Goal: Contribute content: Add original content to the website for others to see

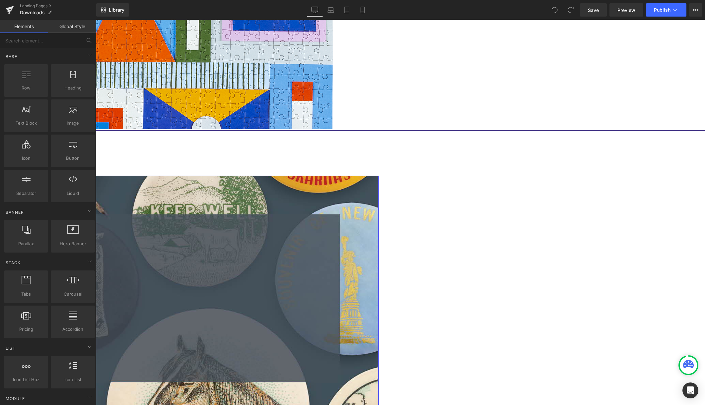
scroll to position [502, 0]
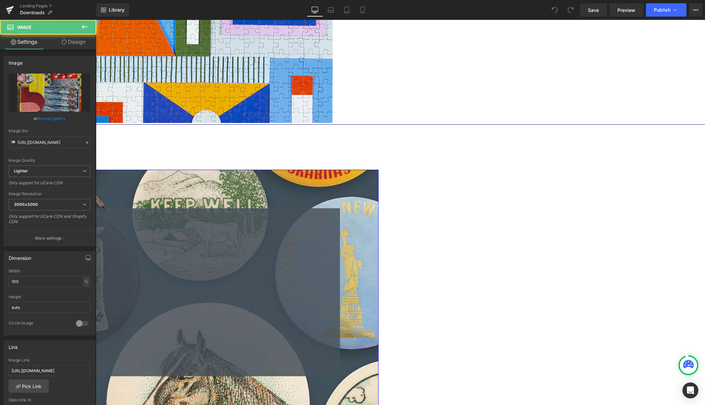
click at [96, 20] on icon at bounding box center [96, 20] width 0 height 0
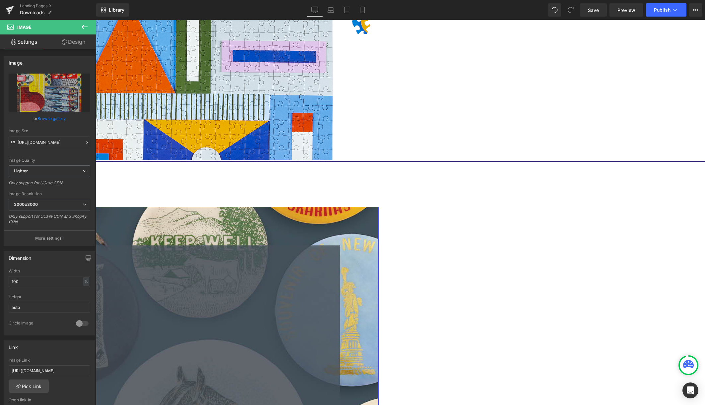
scroll to position [464, 0]
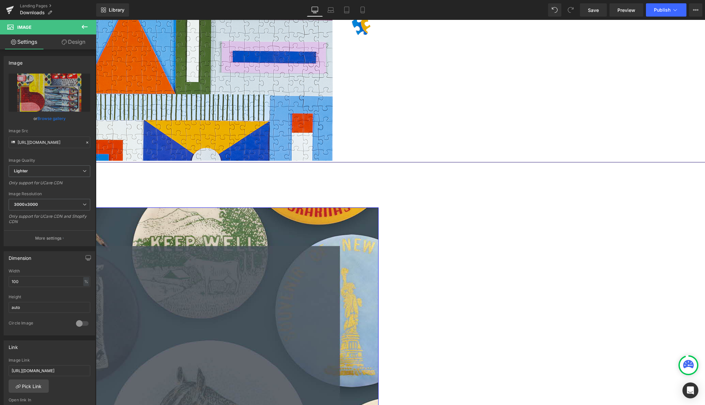
click at [96, 20] on icon at bounding box center [96, 20] width 0 height 0
click at [96, 20] on link at bounding box center [96, 20] width 0 height 0
click at [96, 20] on icon at bounding box center [96, 20] width 0 height 0
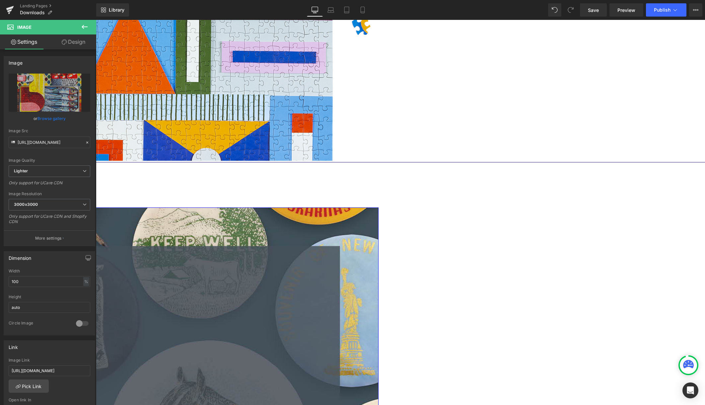
click at [96, 20] on icon at bounding box center [96, 20] width 0 height 0
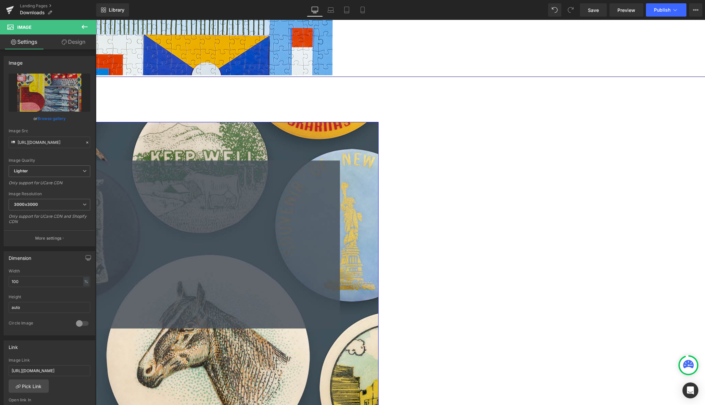
scroll to position [599, 0]
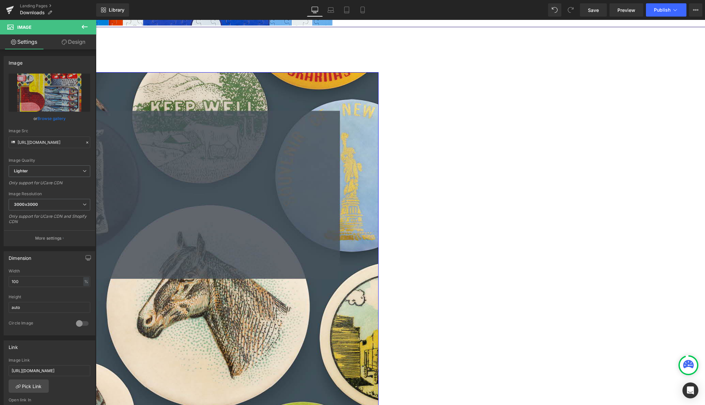
click at [51, 93] on icon "Replace Image" at bounding box center [49, 93] width 53 height 8
click at [30, 142] on input "[URL][DOMAIN_NAME]" at bounding box center [50, 143] width 82 height 12
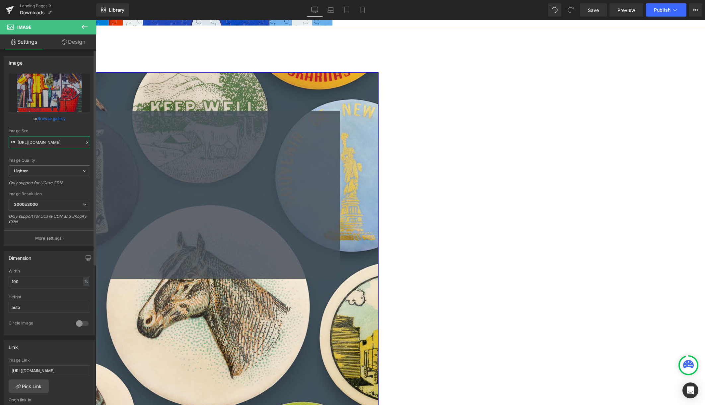
click at [30, 142] on input "[URL][DOMAIN_NAME]" at bounding box center [50, 143] width 82 height 12
paste input "[DOMAIN_NAME][URL]"
type input "[URL][DOMAIN_NAME]"
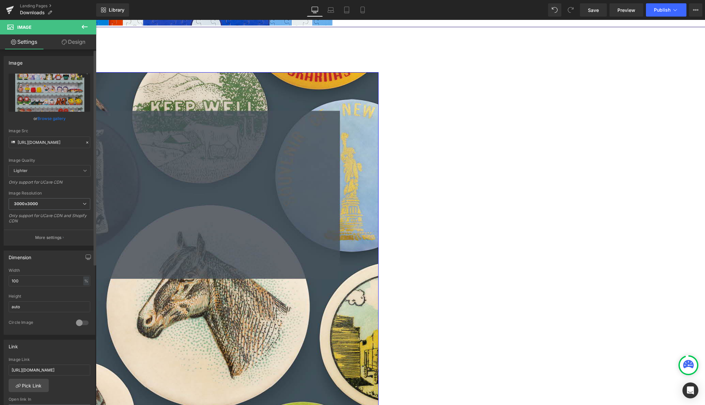
click at [61, 159] on div "Image Quality" at bounding box center [50, 160] width 82 height 5
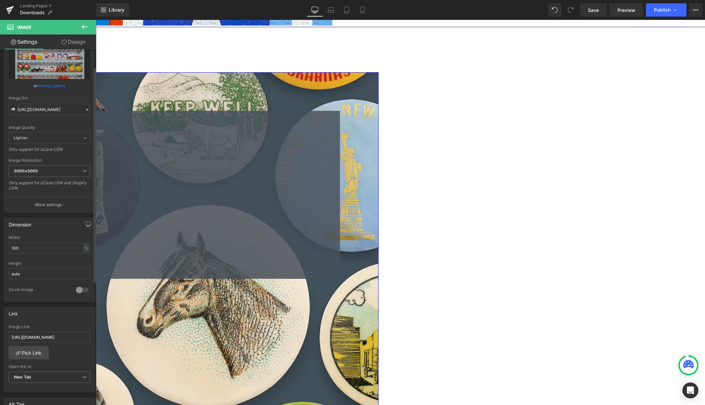
scroll to position [43, 0]
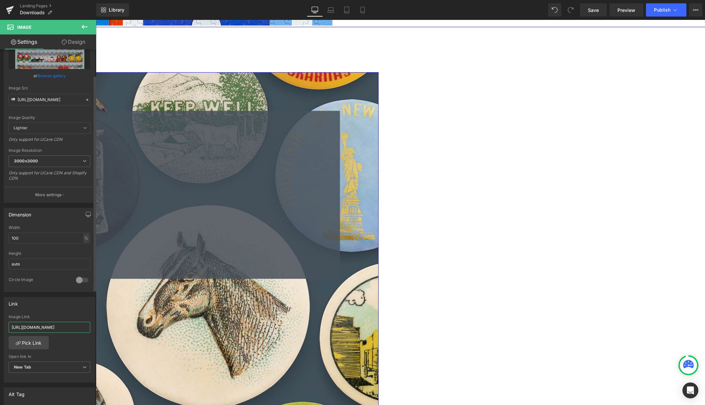
click at [49, 326] on input "[URL][DOMAIN_NAME]" at bounding box center [50, 327] width 82 height 11
paste input "WrO8yYxYbmOv6K70651F-_CzWHHD9cOT?usp=sharing"
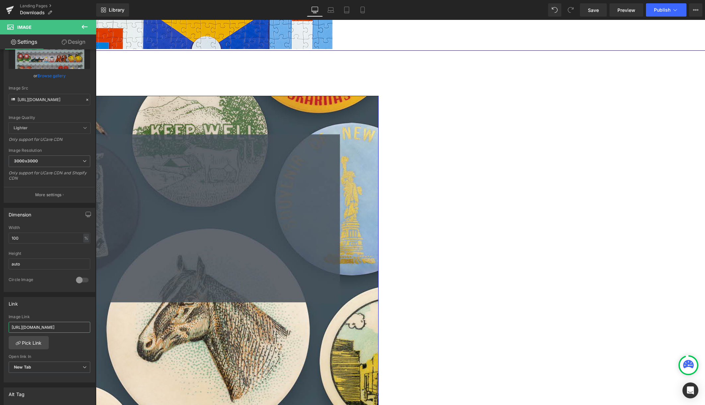
scroll to position [575, 0]
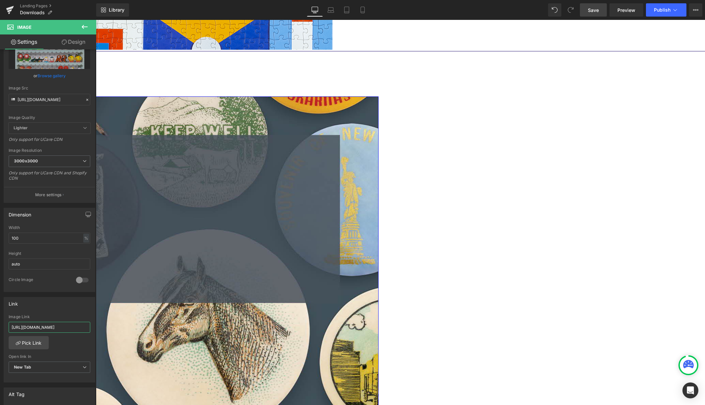
type input "[URL][DOMAIN_NAME]"
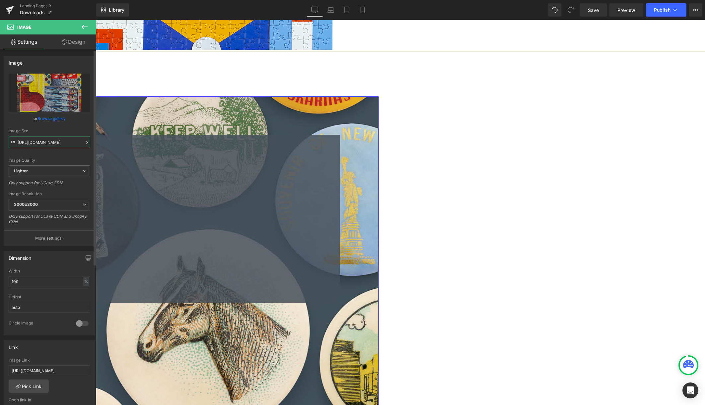
click at [53, 143] on input "[URL][DOMAIN_NAME]" at bounding box center [50, 143] width 82 height 12
paste input "[DOMAIN_NAME][URL]"
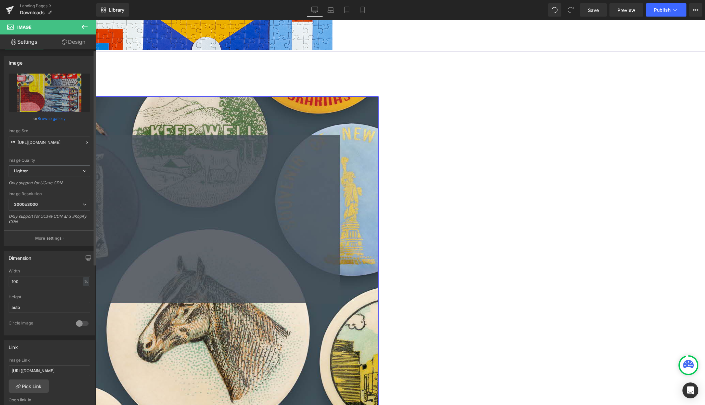
click at [71, 160] on div "Image Quality" at bounding box center [50, 160] width 82 height 5
type input "[URL][DOMAIN_NAME]"
click at [44, 369] on input "[URL][DOMAIN_NAME]" at bounding box center [50, 370] width 82 height 11
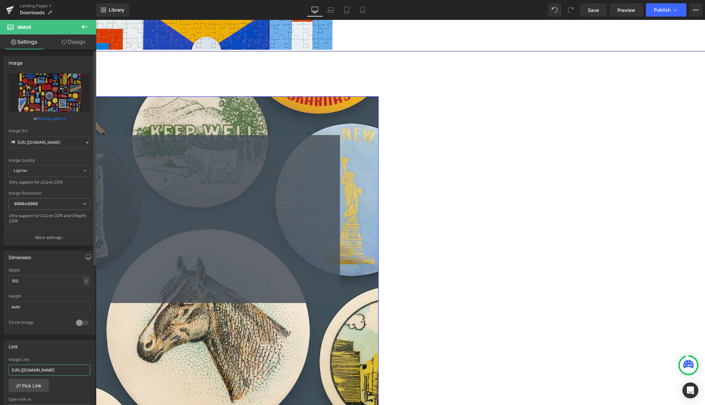
click at [44, 369] on input "[URL][DOMAIN_NAME]" at bounding box center [50, 370] width 82 height 11
paste input "jy7YnT8Zb5sKDQguOQz2dv6XG6DKiR-5?usp=sharing"
type input "[URL][DOMAIN_NAME]"
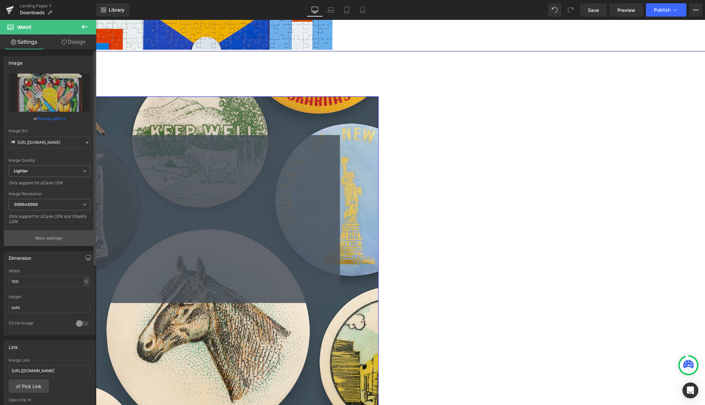
scroll to position [31, 0]
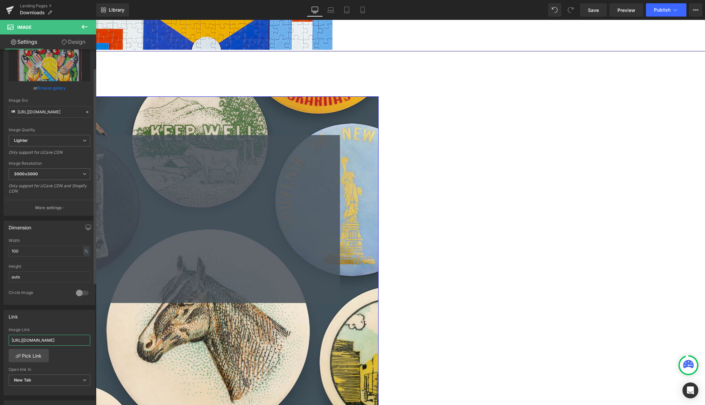
click at [41, 336] on input "[URL][DOMAIN_NAME]" at bounding box center [50, 340] width 82 height 11
type input "[URL][DOMAIN_NAME]"
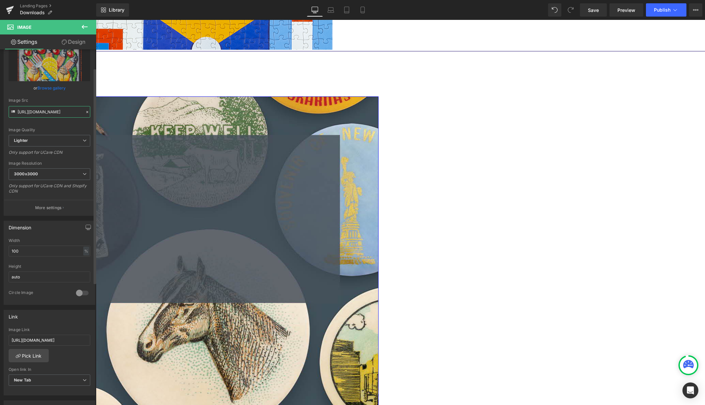
scroll to position [0, 0]
click at [54, 113] on input "[URL][DOMAIN_NAME]" at bounding box center [50, 112] width 82 height 12
paste input "[DOMAIN_NAME][URL]"
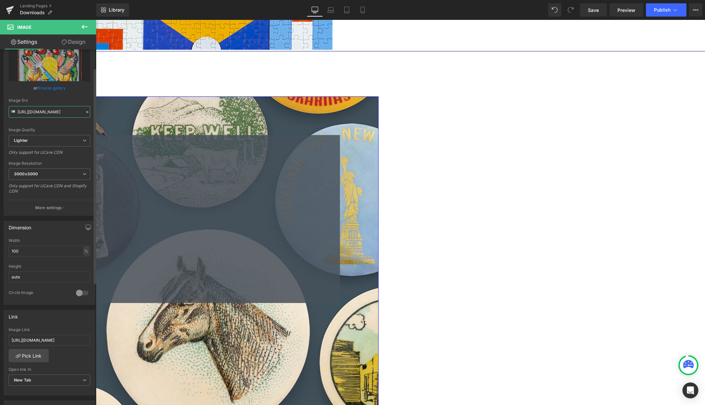
scroll to position [0, 138]
click at [81, 94] on div "Image Quality Lighter Lightest Lighter Lighter Lightest Only support for UCare …" at bounding box center [50, 89] width 82 height 92
type input "[URL][DOMAIN_NAME]"
click at [57, 338] on input "[URL][DOMAIN_NAME]" at bounding box center [50, 339] width 82 height 11
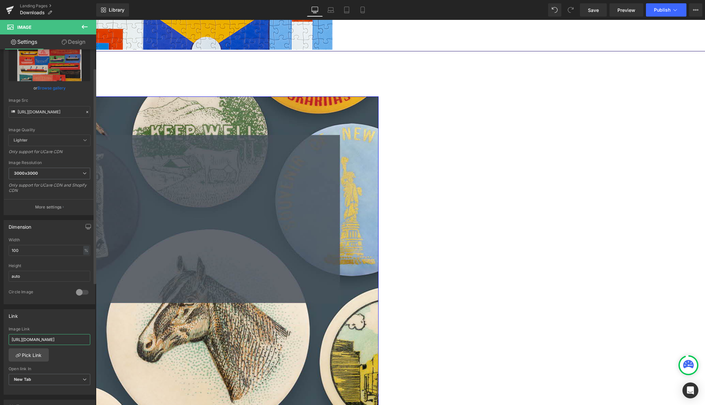
click at [57, 338] on input "[URL][DOMAIN_NAME]" at bounding box center [50, 339] width 82 height 11
paste input "pQsX-NXkhNdYQ5Pt5WdG6AsK5x_ih3tk?usp=sharing"
type input "[URL][DOMAIN_NAME]"
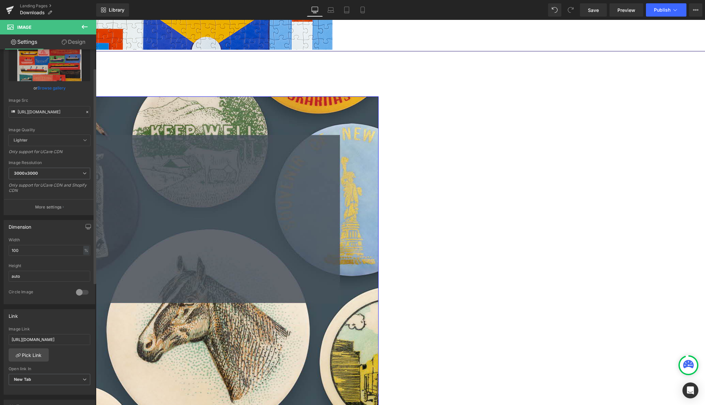
scroll to position [0, 0]
click at [70, 326] on div "Link [URL][DOMAIN_NAME] Image Link [URL][DOMAIN_NAME] Pick Link Current Tab New…" at bounding box center [50, 352] width 92 height 86
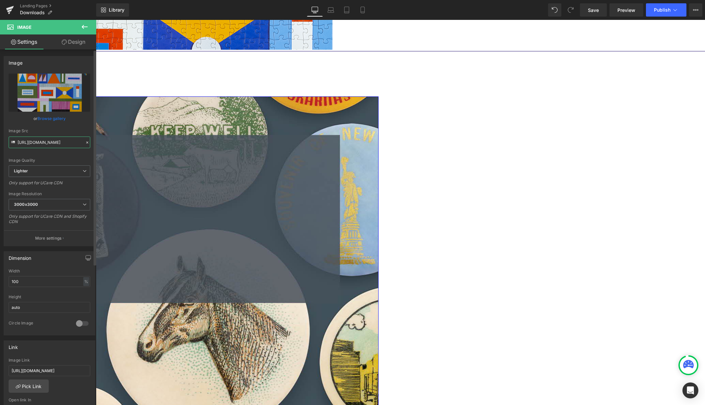
click at [50, 143] on input "[URL][DOMAIN_NAME]" at bounding box center [50, 143] width 82 height 12
type input "[URL][DOMAIN_NAME]"
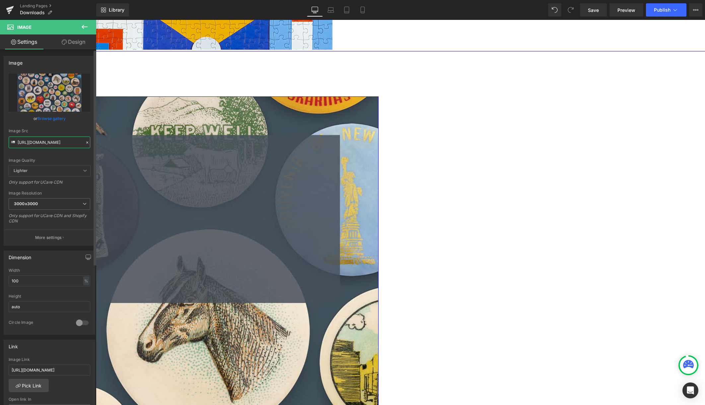
scroll to position [0, 0]
click at [41, 369] on input "[URL][DOMAIN_NAME]" at bounding box center [50, 370] width 82 height 11
paste input "soZPuq6YSzZzS56C1URG9Ns9mdO0hPsb?usp=sharing"
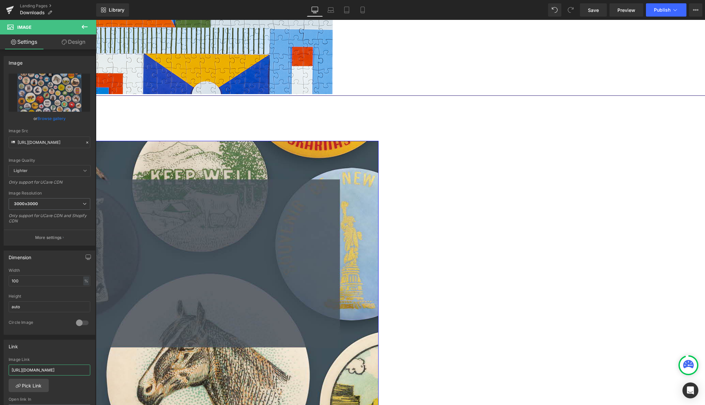
scroll to position [527, 0]
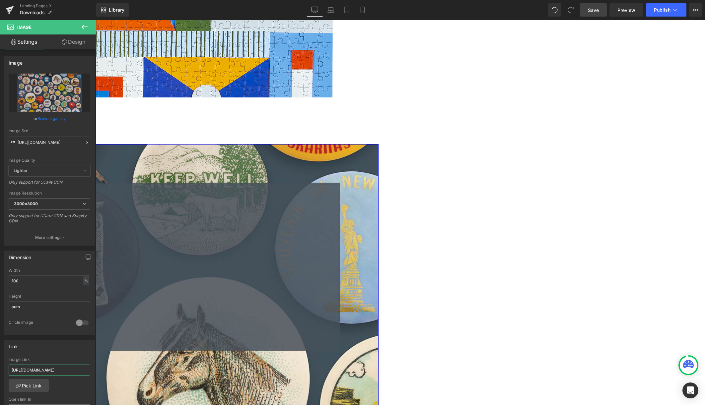
type input "[URL][DOMAIN_NAME]"
click at [589, 10] on span "Save" at bounding box center [593, 10] width 11 height 7
click at [662, 9] on span "Publish" at bounding box center [662, 9] width 17 height 5
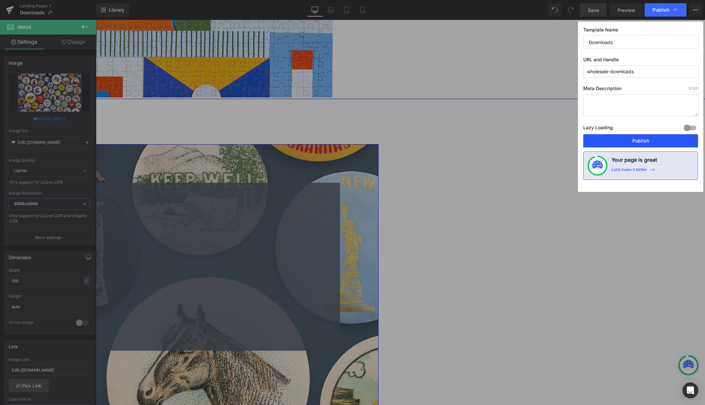
click at [637, 141] on button "Publish" at bounding box center [640, 140] width 115 height 13
